Goal: Obtain resource: Obtain resource

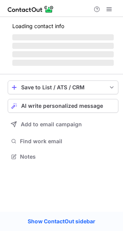
scroll to position [156, 123]
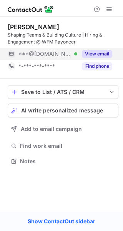
click at [104, 54] on button "View email" at bounding box center [97, 54] width 30 height 8
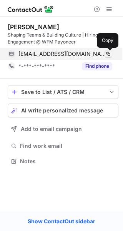
click at [110, 53] on span at bounding box center [109, 54] width 6 height 6
